Goal: Information Seeking & Learning: Learn about a topic

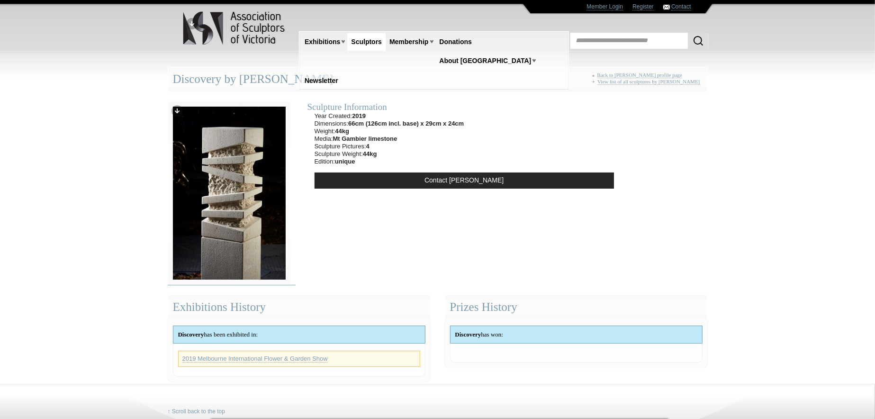
click at [230, 171] on img at bounding box center [229, 192] width 123 height 183
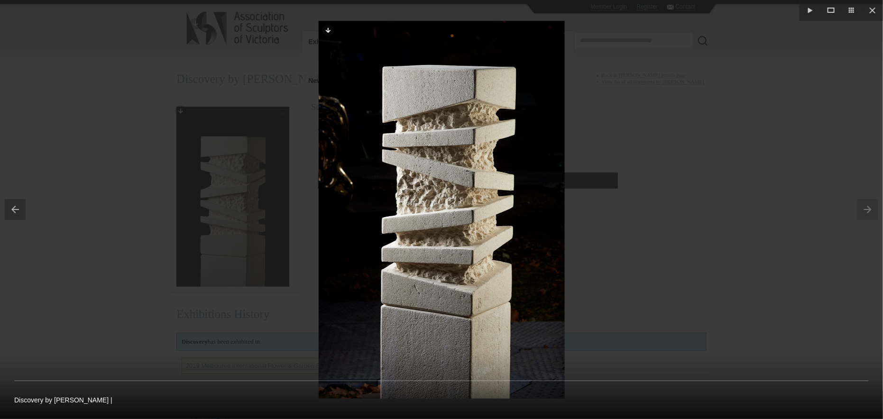
click at [15, 206] on button at bounding box center [13, 209] width 26 height 47
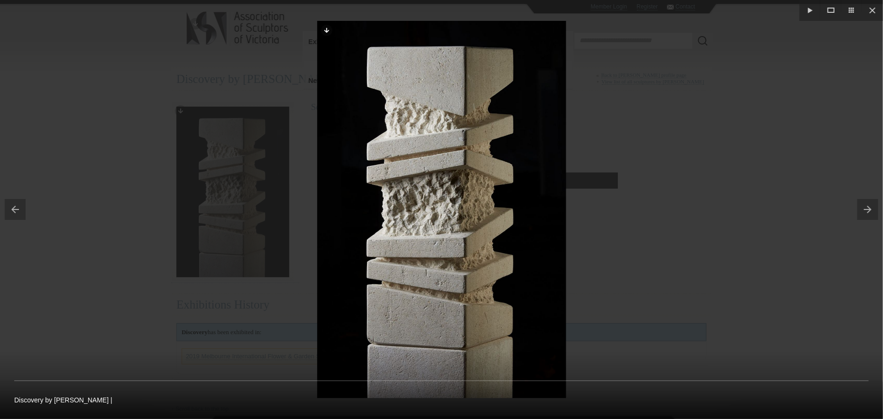
click at [18, 206] on button at bounding box center [13, 209] width 26 height 47
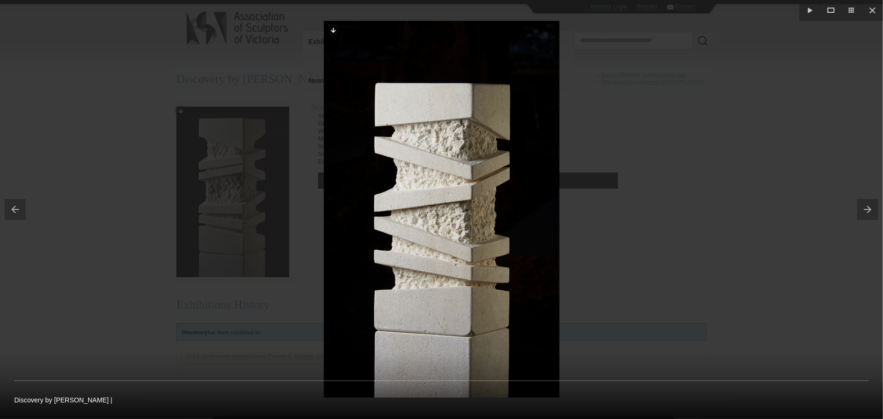
click at [14, 210] on button at bounding box center [13, 209] width 26 height 47
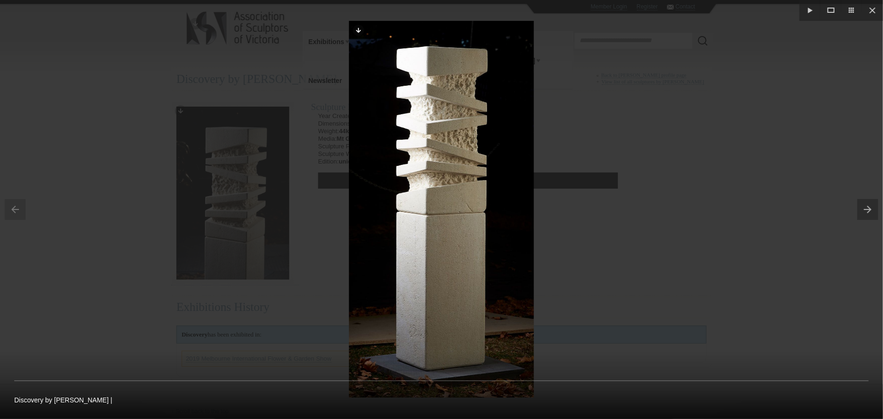
click at [64, 199] on div at bounding box center [441, 209] width 883 height 419
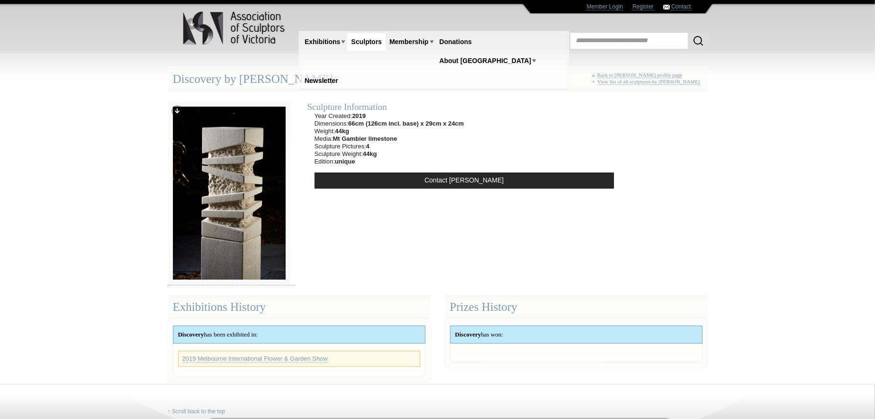
drag, startPoint x: 173, startPoint y: 79, endPoint x: 330, endPoint y: 84, distance: 157.0
click at [330, 84] on div "Discovery by John Bishop « Back to John Bishop profile page + View list of all …" at bounding box center [438, 79] width 540 height 25
copy div "Discovery by John Bishop"
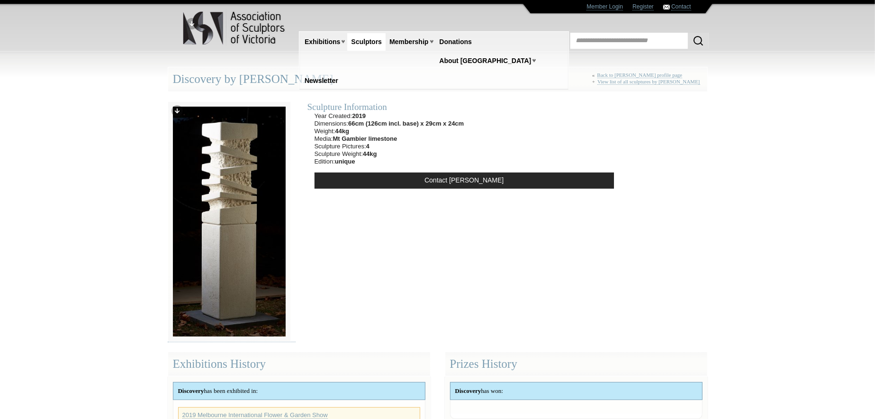
click at [325, 73] on div "Discovery by John Bishop « Back to John Bishop profile page + View list of all …" at bounding box center [438, 79] width 540 height 25
drag, startPoint x: 320, startPoint y: 78, endPoint x: 243, endPoint y: 78, distance: 77.3
click at [243, 78] on div "Discovery by John Bishop « Back to John Bishop profile page + View list of all …" at bounding box center [438, 79] width 540 height 25
copy div "John Bishop"
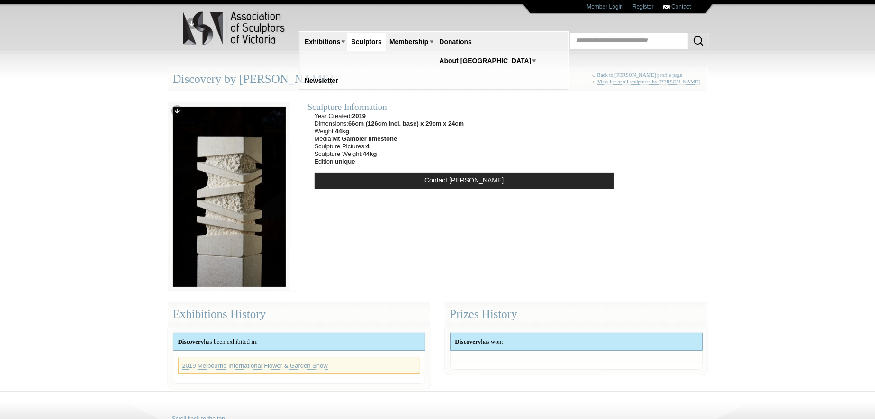
click at [364, 40] on link "Sculptors" at bounding box center [366, 42] width 38 height 18
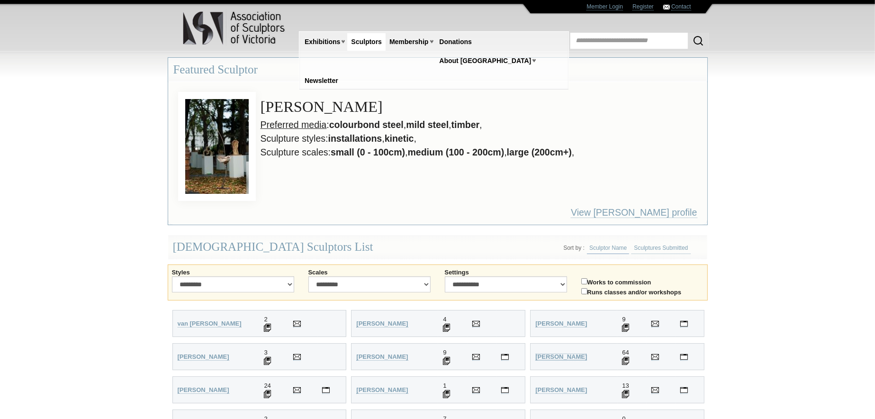
scroll to position [142, 0]
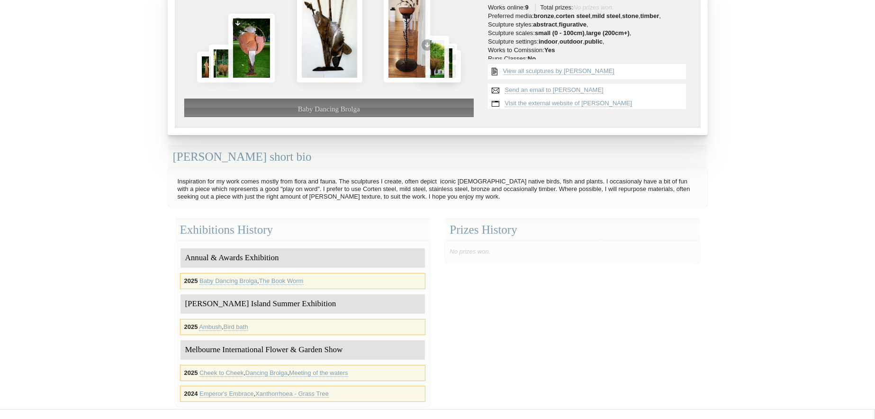
scroll to position [142, 0]
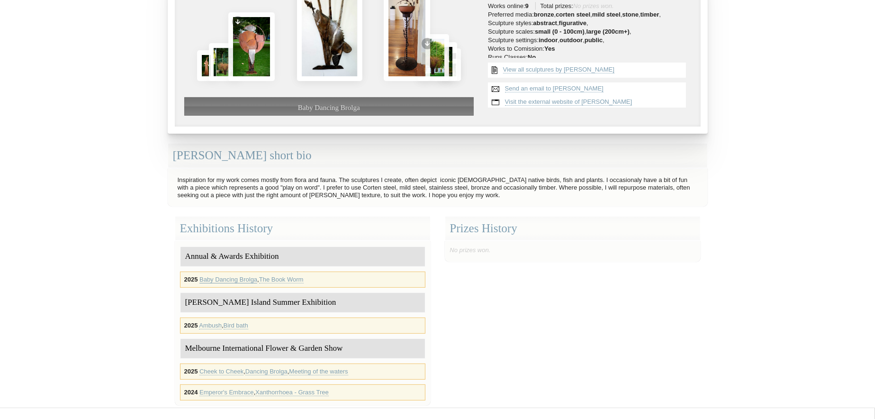
click at [230, 278] on link "Baby Dancing Brolga" at bounding box center [229, 280] width 58 height 8
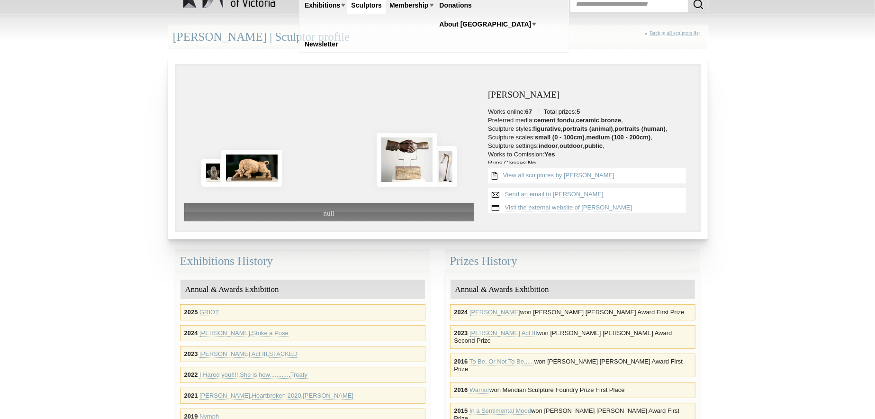
scroll to position [95, 0]
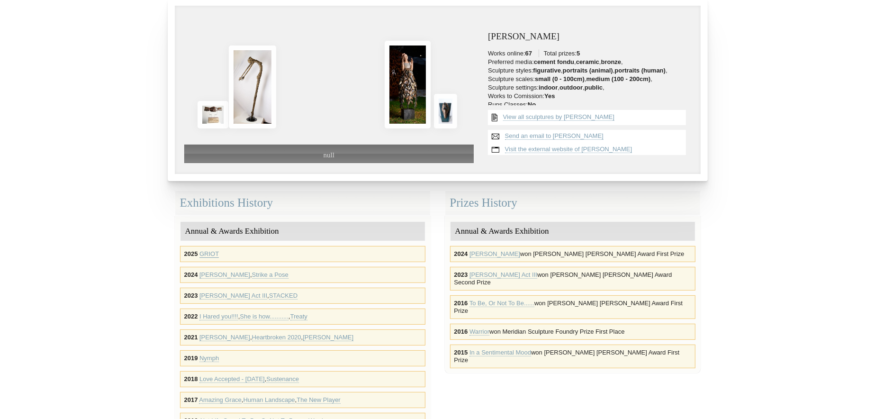
click at [214, 254] on link "GRIOT" at bounding box center [209, 254] width 19 height 8
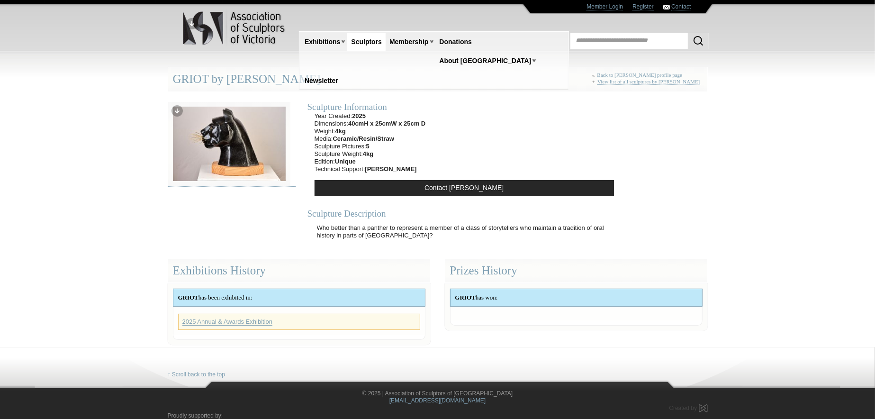
click at [234, 319] on link "2025 Annual & Awards Exhibition" at bounding box center [227, 322] width 91 height 8
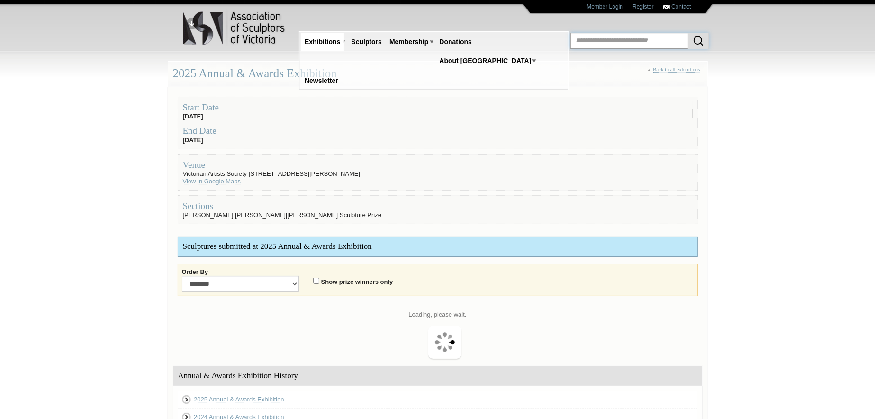
click at [657, 44] on input "text" at bounding box center [640, 41] width 138 height 16
type input "*****"
click at [688, 33] on button "submit" at bounding box center [698, 41] width 21 height 16
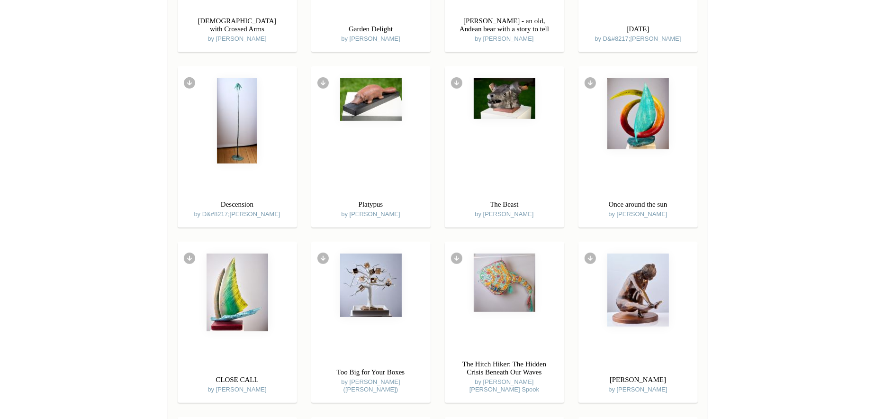
scroll to position [3686, 0]
